Goal: Transaction & Acquisition: Purchase product/service

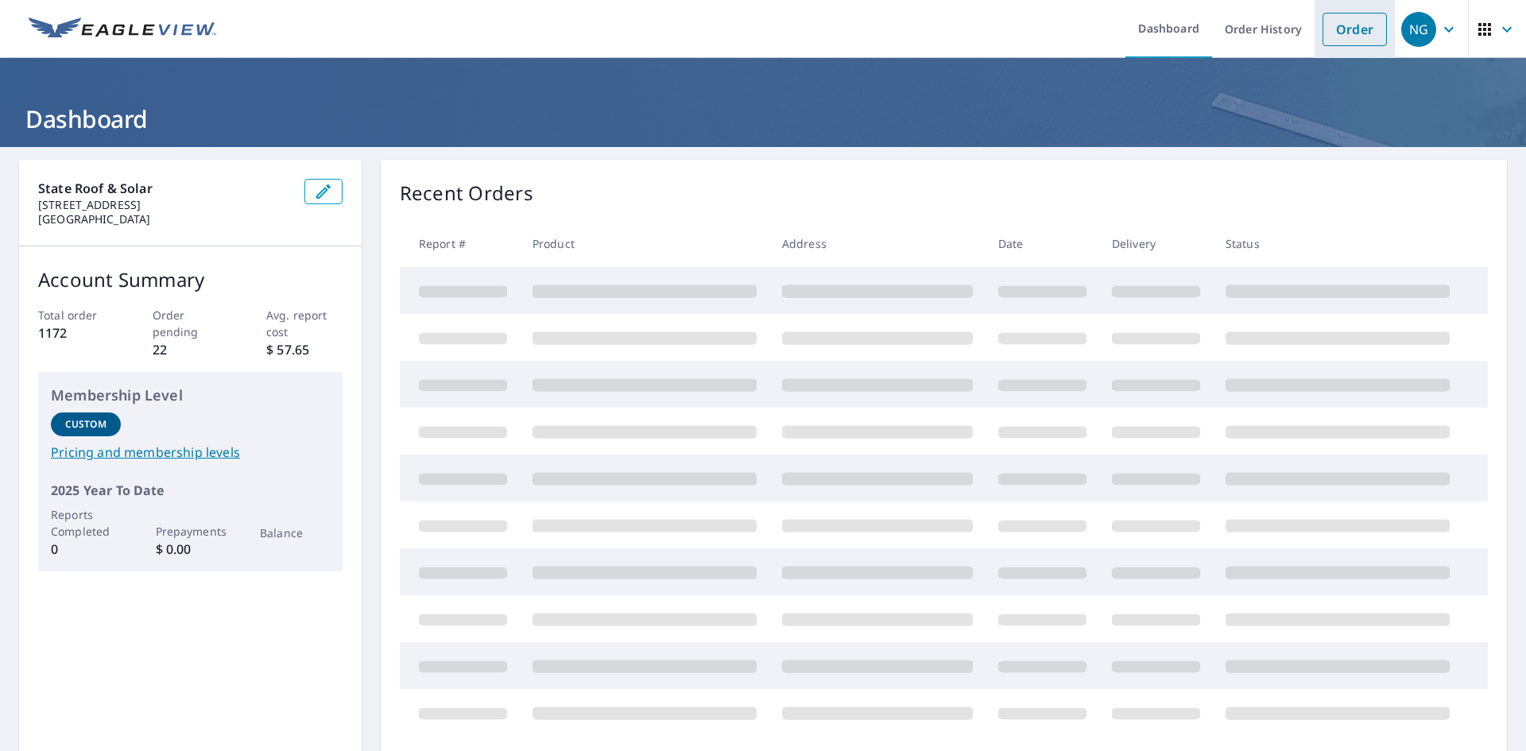
click at [1349, 29] on link "Order" at bounding box center [1355, 29] width 64 height 33
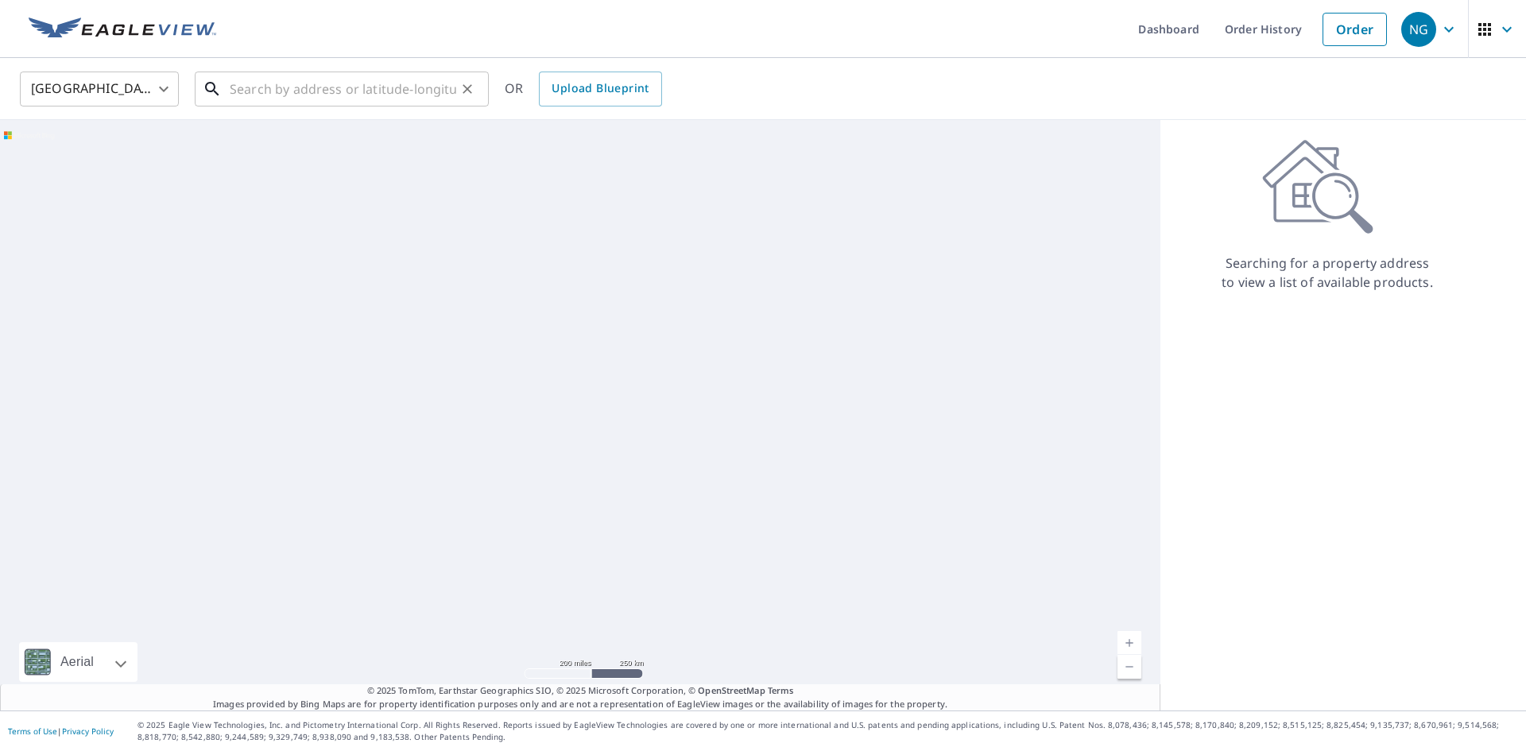
click at [436, 87] on input "text" at bounding box center [343, 89] width 227 height 45
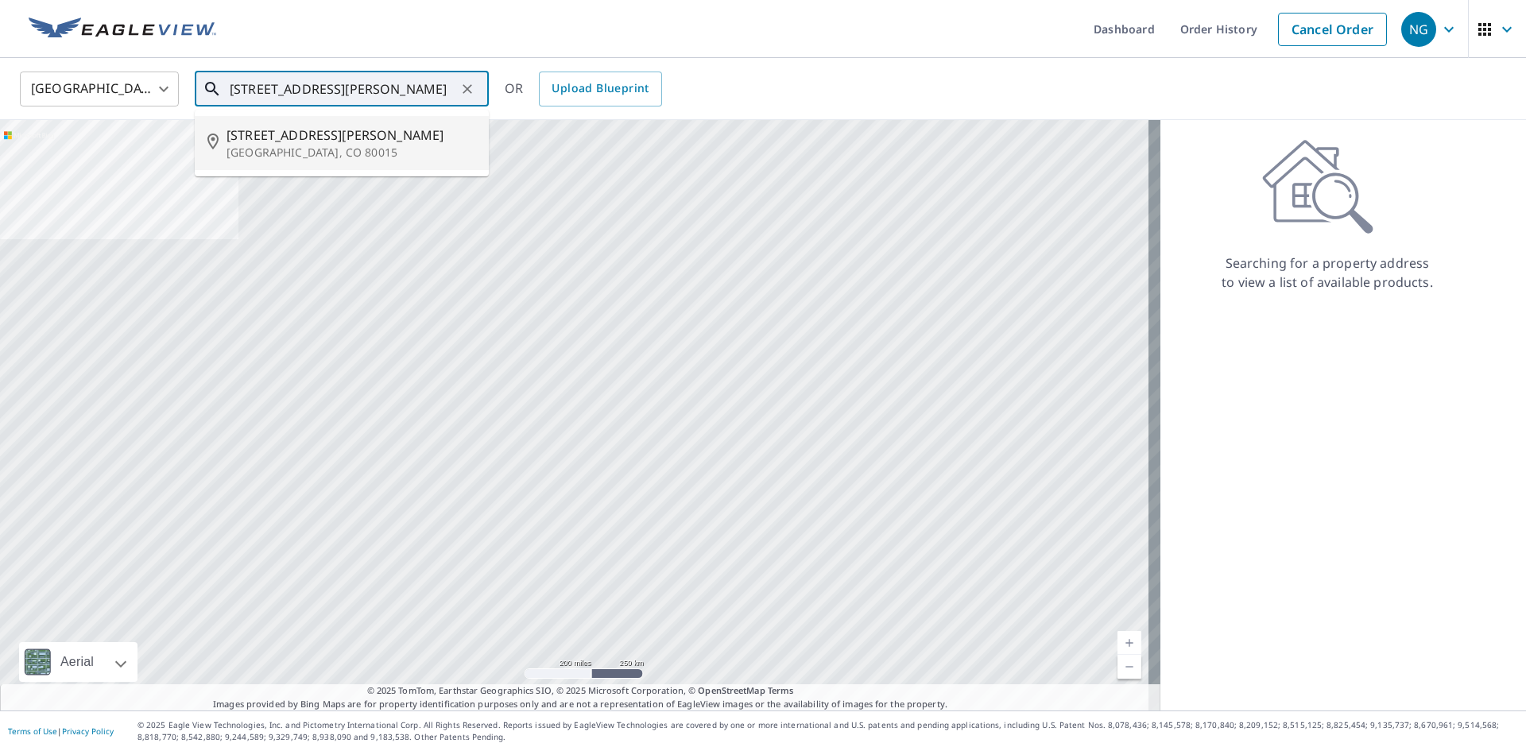
click at [262, 150] on p "[GEOGRAPHIC_DATA], CO 80015" at bounding box center [352, 153] width 250 height 16
type input "[STREET_ADDRESS][PERSON_NAME]"
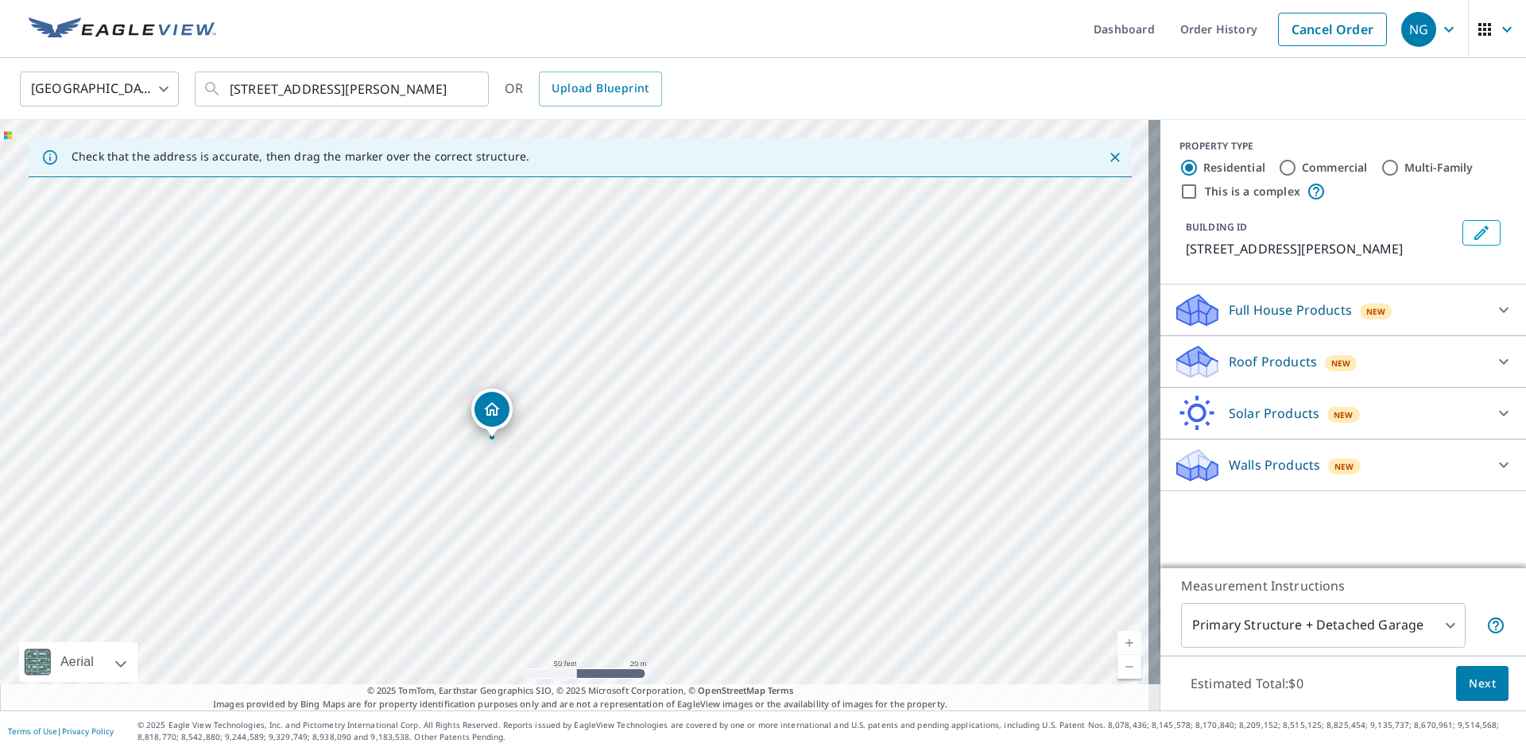
click at [1494, 358] on icon at bounding box center [1503, 361] width 19 height 19
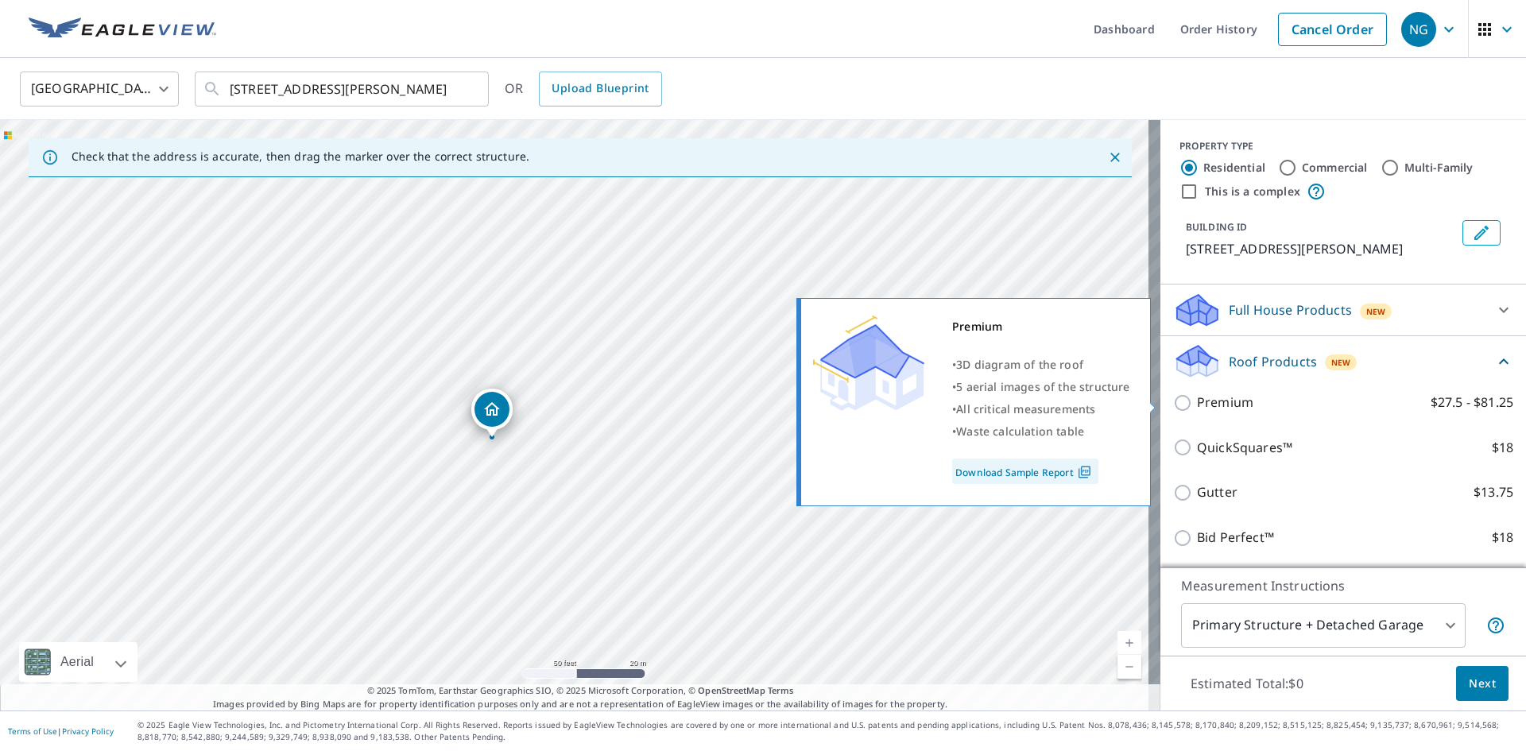
click at [1173, 401] on input "Premium $27.5 - $81.25" at bounding box center [1185, 402] width 24 height 19
checkbox input "true"
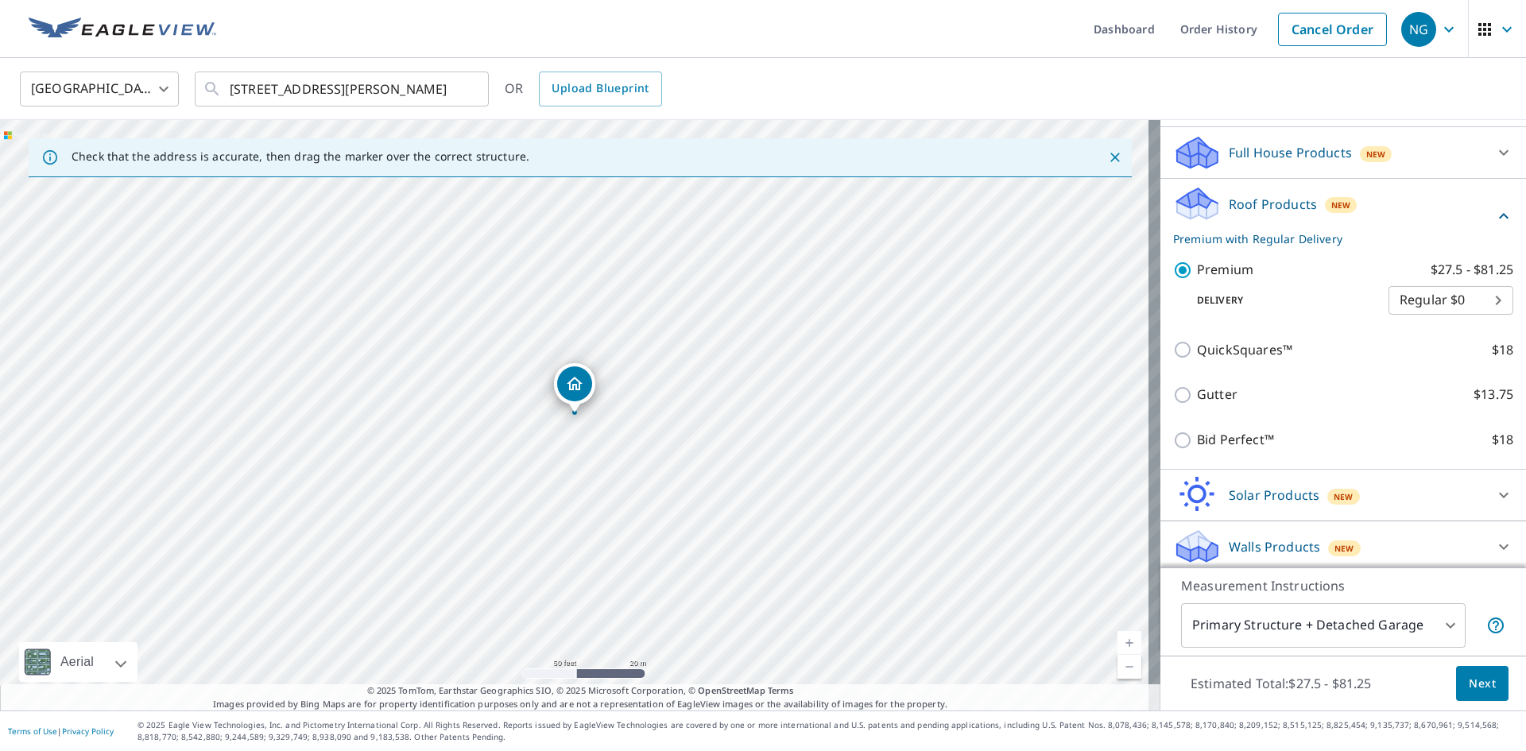
scroll to position [163, 0]
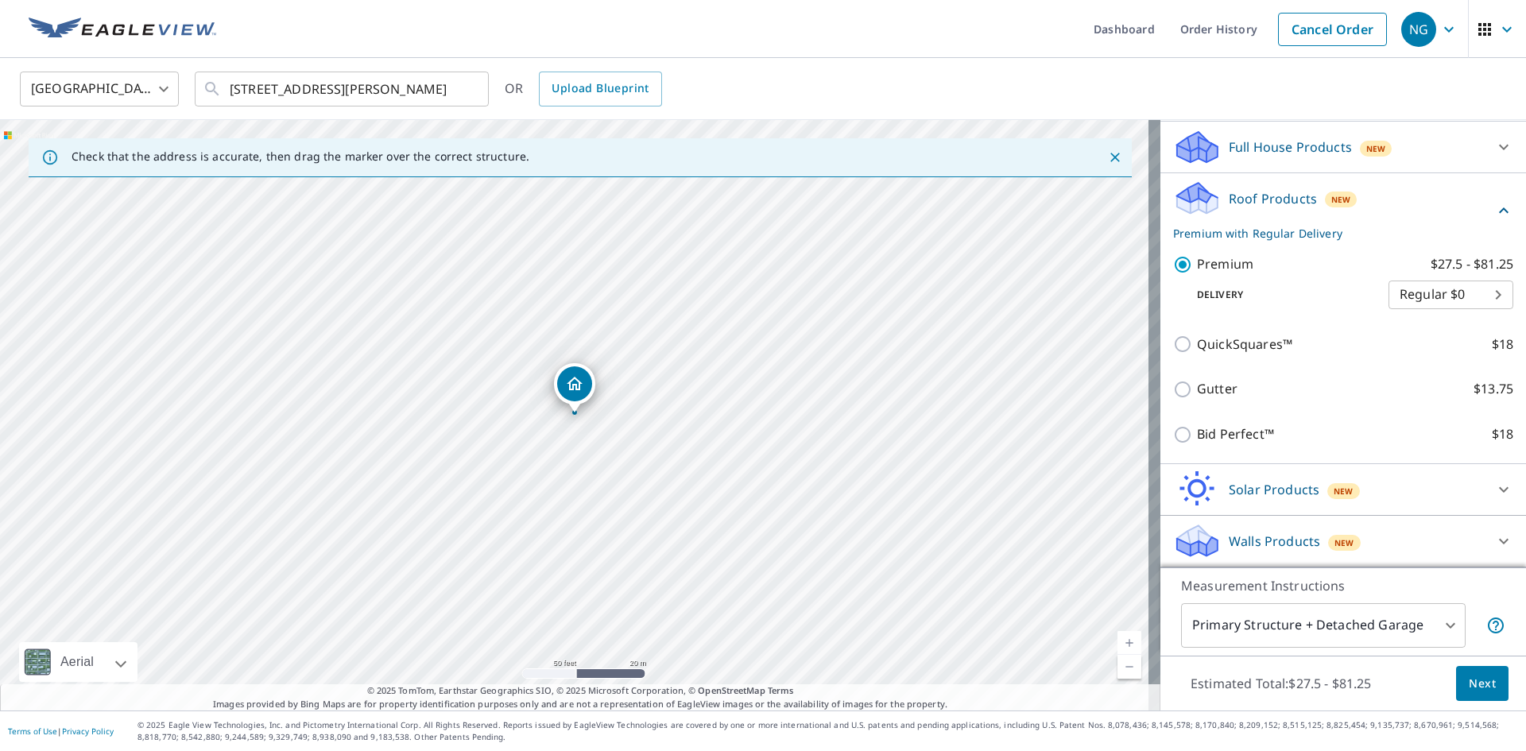
click at [1378, 625] on body "NG NG Dashboard Order History Cancel Order NG [GEOGRAPHIC_DATA] [GEOGRAPHIC_DAT…" at bounding box center [763, 375] width 1526 height 751
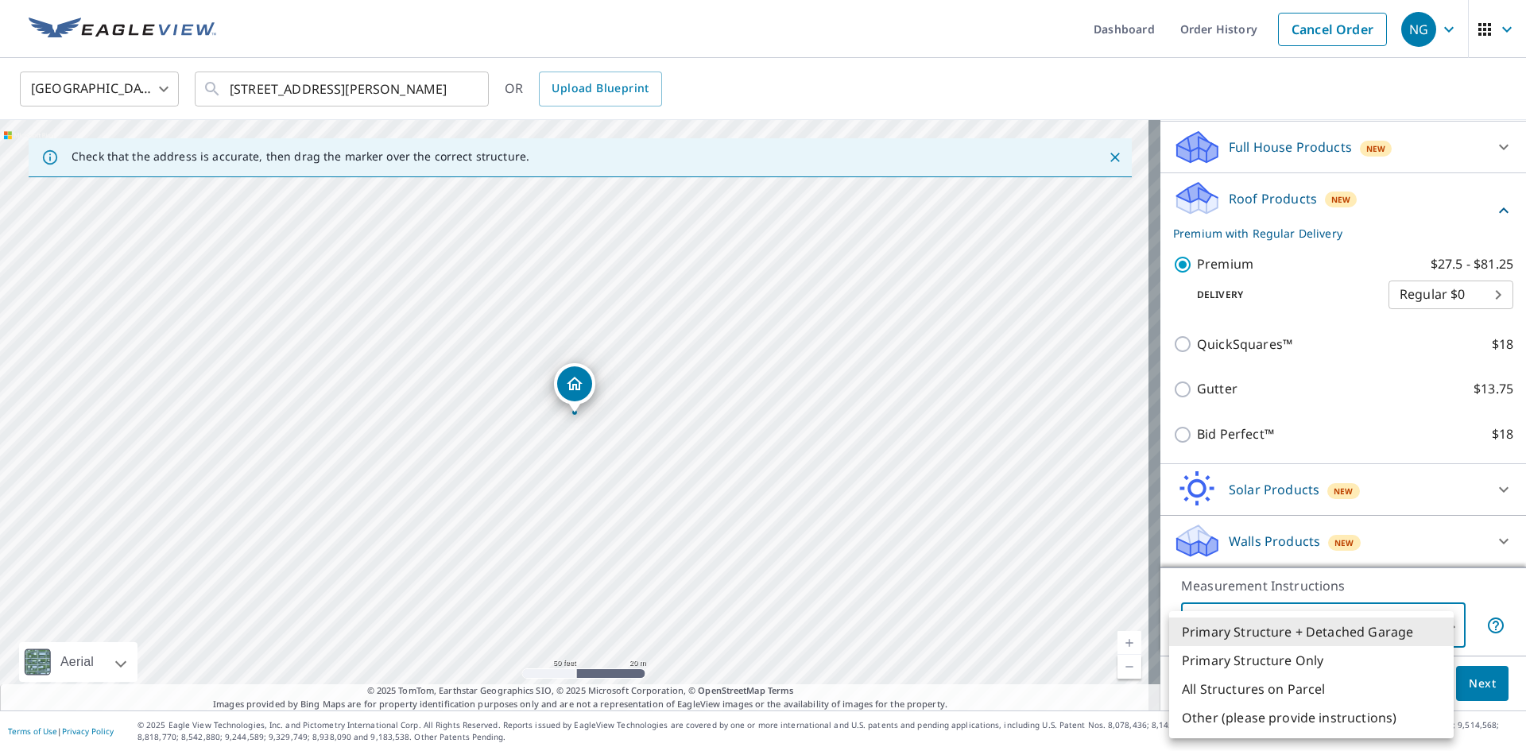
click at [1347, 659] on li "Primary Structure Only" at bounding box center [1311, 660] width 285 height 29
type input "2"
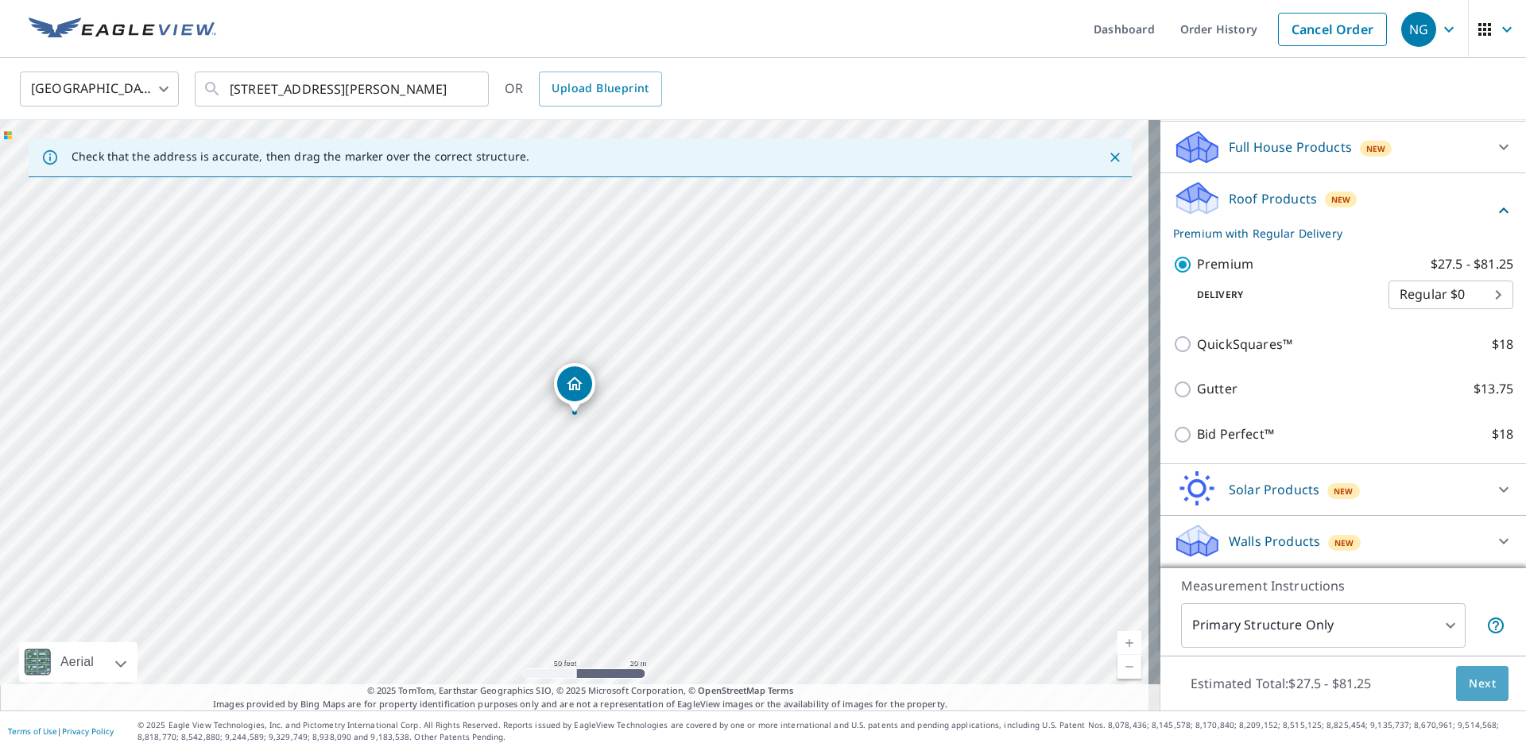
click at [1469, 688] on span "Next" at bounding box center [1482, 684] width 27 height 20
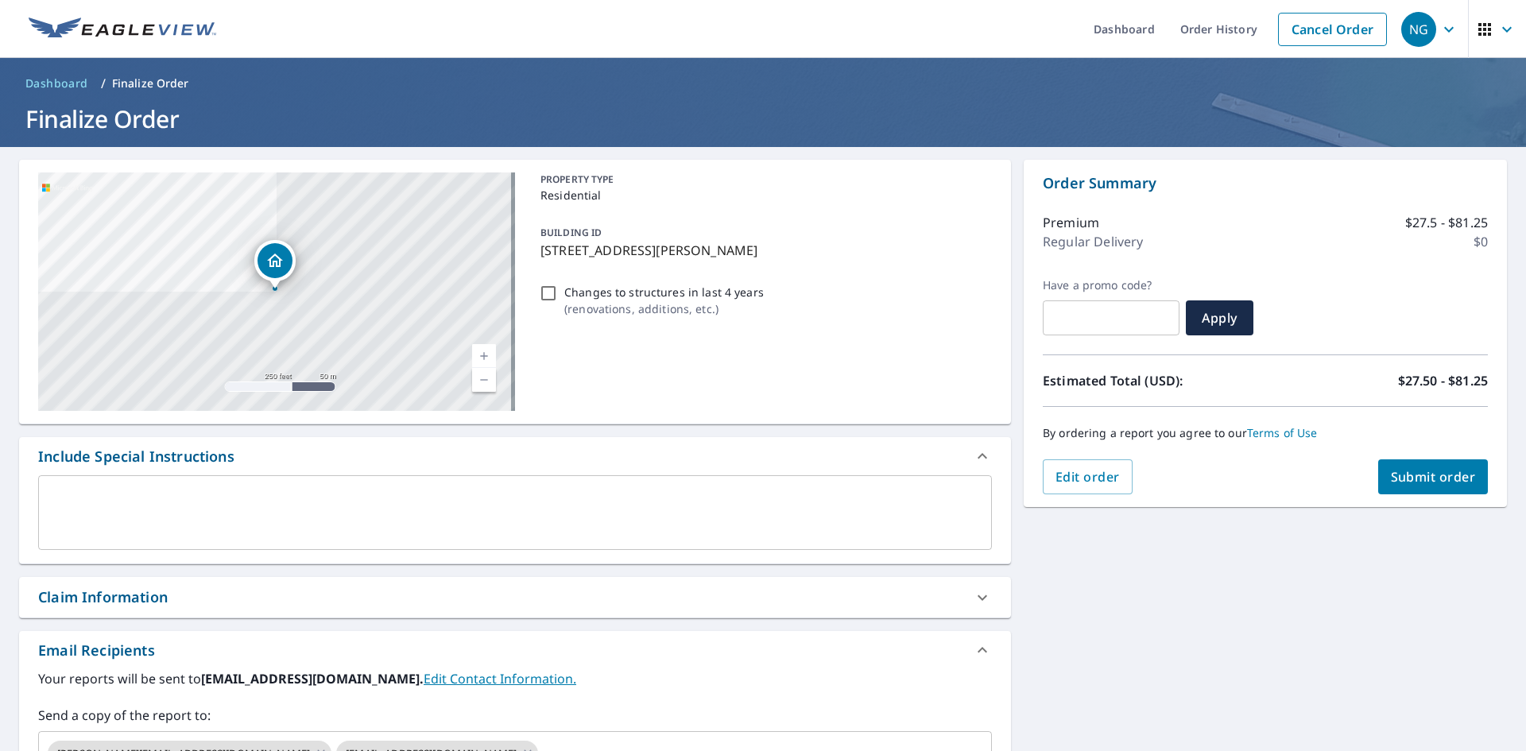
click at [1415, 470] on span "Submit order" at bounding box center [1433, 476] width 85 height 17
